Goal: Find specific page/section: Find specific page/section

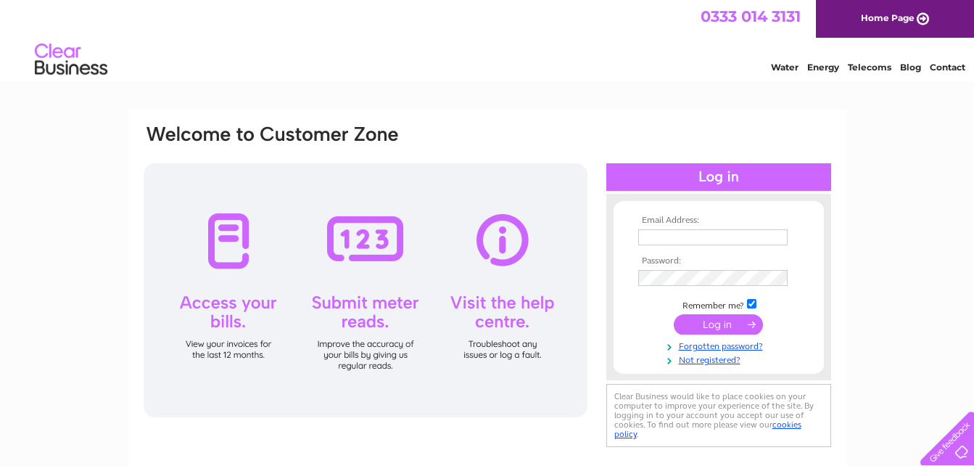
type input "holms.greenock@gmail.com"
click at [712, 323] on input "submit" at bounding box center [718, 324] width 89 height 20
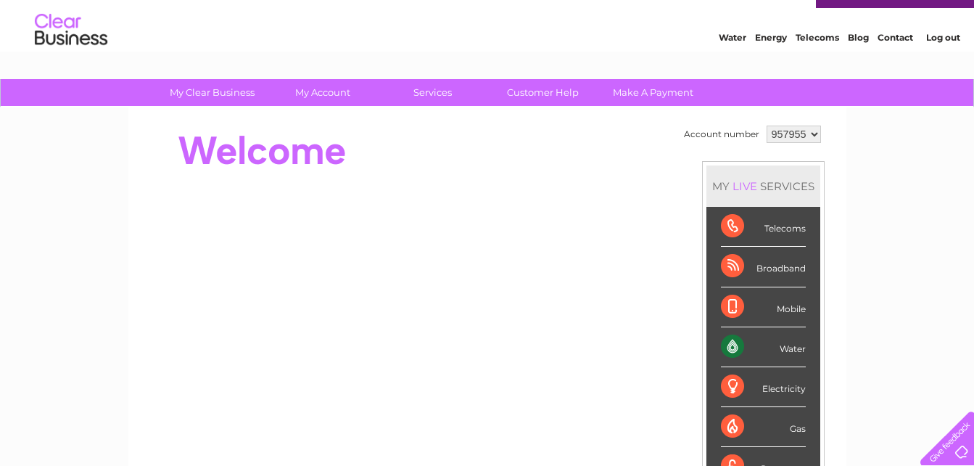
scroll to position [28, 0]
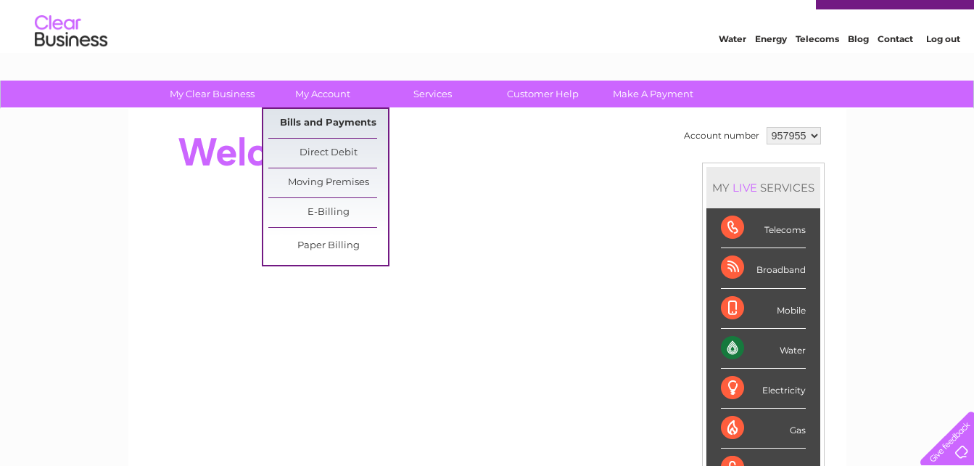
click at [340, 116] on link "Bills and Payments" at bounding box center [328, 123] width 120 height 29
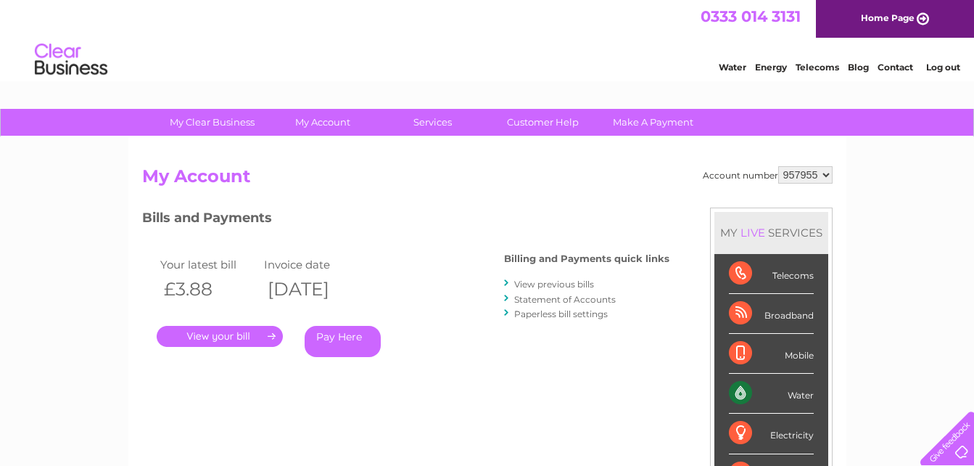
click at [239, 334] on link "." at bounding box center [220, 336] width 126 height 21
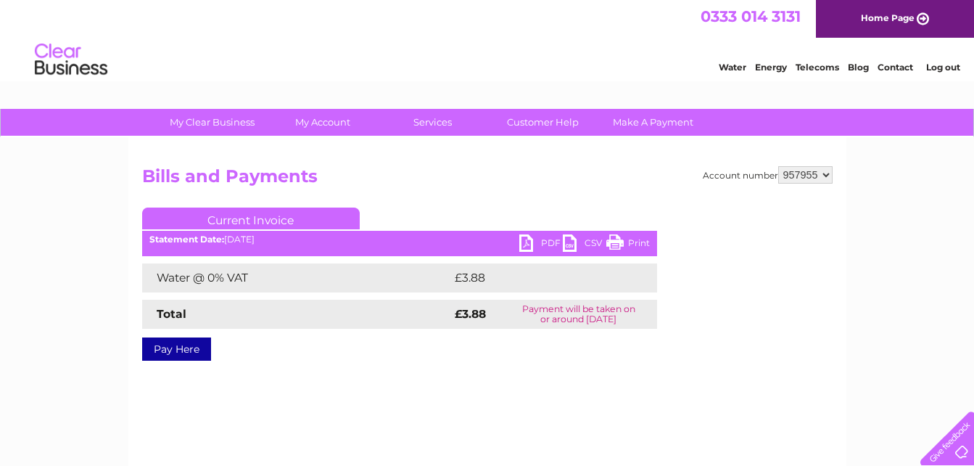
click at [533, 239] on link "PDF" at bounding box center [541, 244] width 44 height 21
